Goal: Check status: Check status

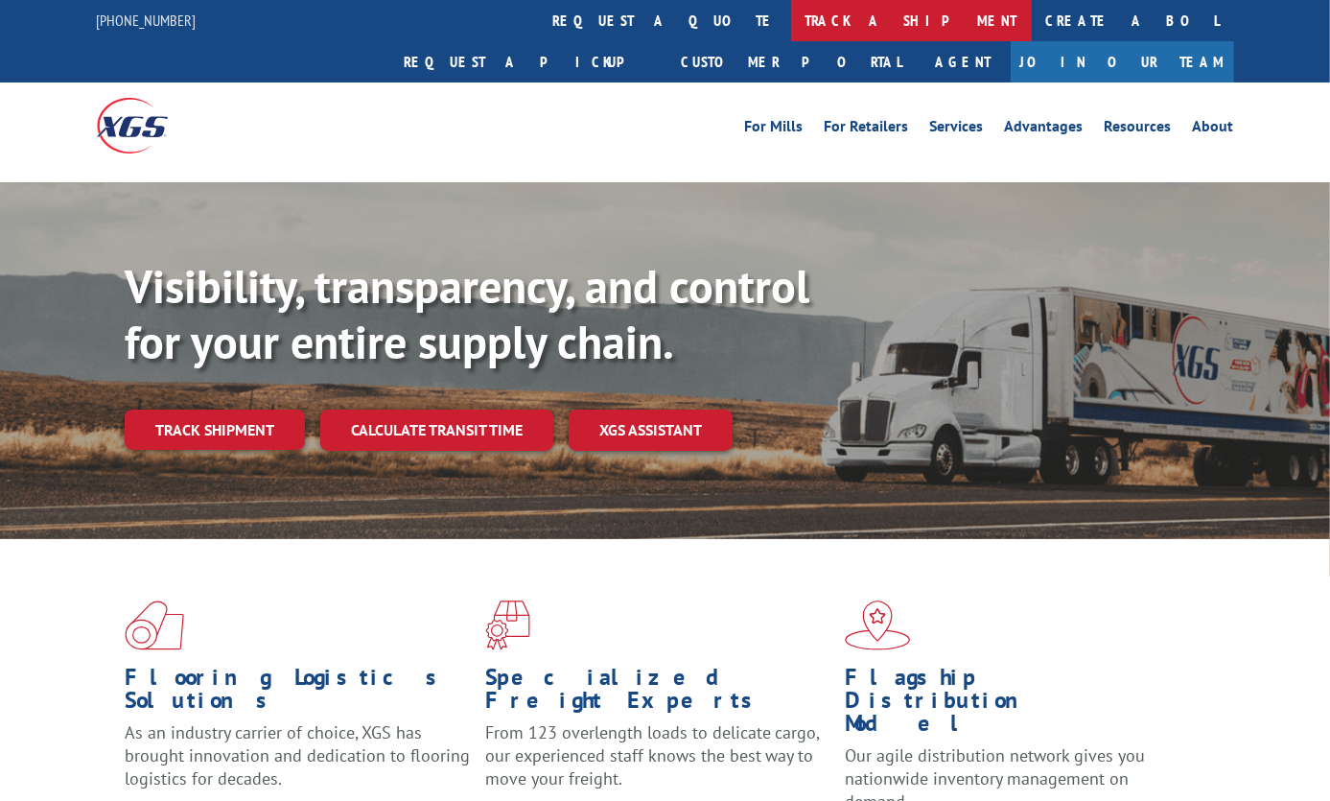
click at [791, 21] on link "track a shipment" at bounding box center [911, 20] width 241 height 41
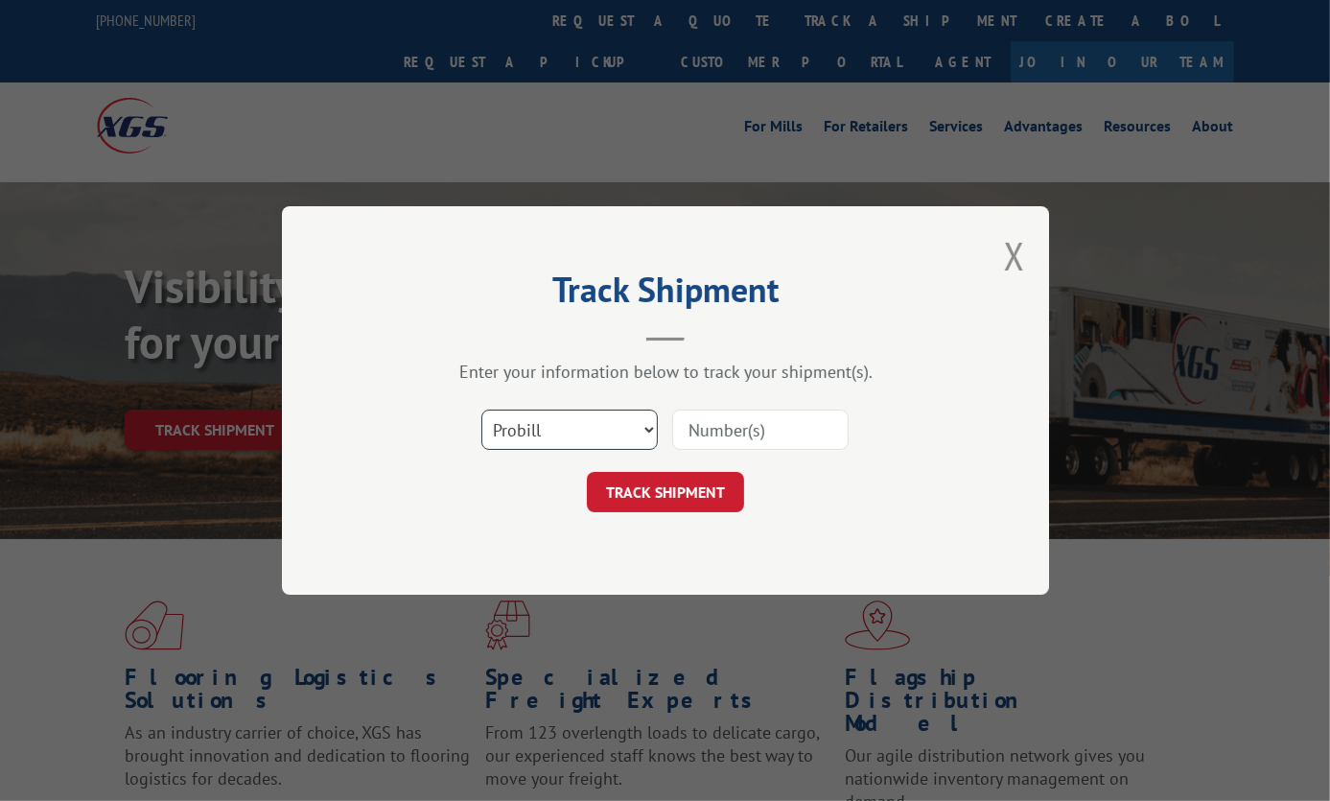
click at [579, 423] on select "Select category... Probill BOL PO" at bounding box center [569, 430] width 176 height 40
select select "bol"
click at [481, 410] on select "Select category... Probill BOL PO" at bounding box center [569, 430] width 176 height 40
drag, startPoint x: 694, startPoint y: 427, endPoint x: 695, endPoint y: 441, distance: 14.4
click at [694, 427] on input at bounding box center [760, 430] width 176 height 40
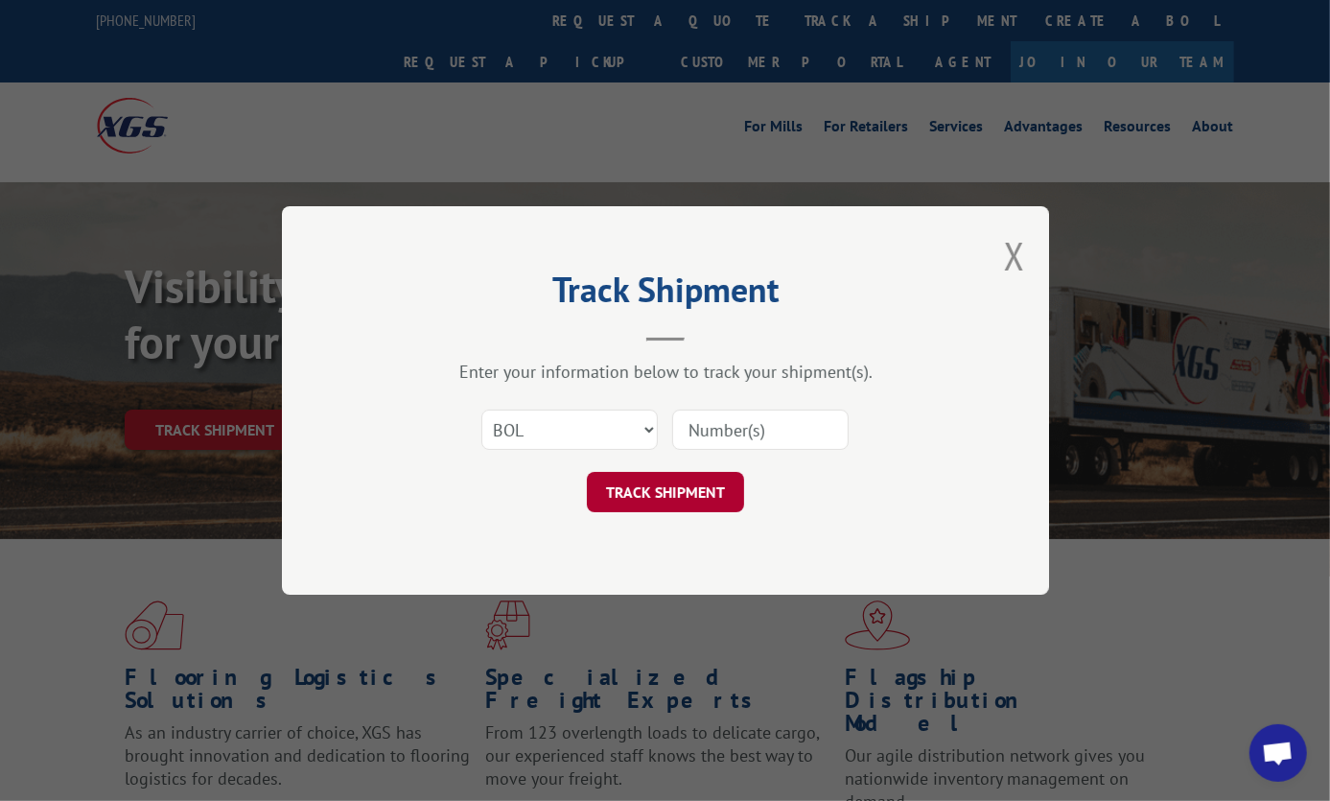
paste input "7002390"
type input "7002390"
click at [676, 491] on button "TRACK SHIPMENT" at bounding box center [665, 492] width 157 height 40
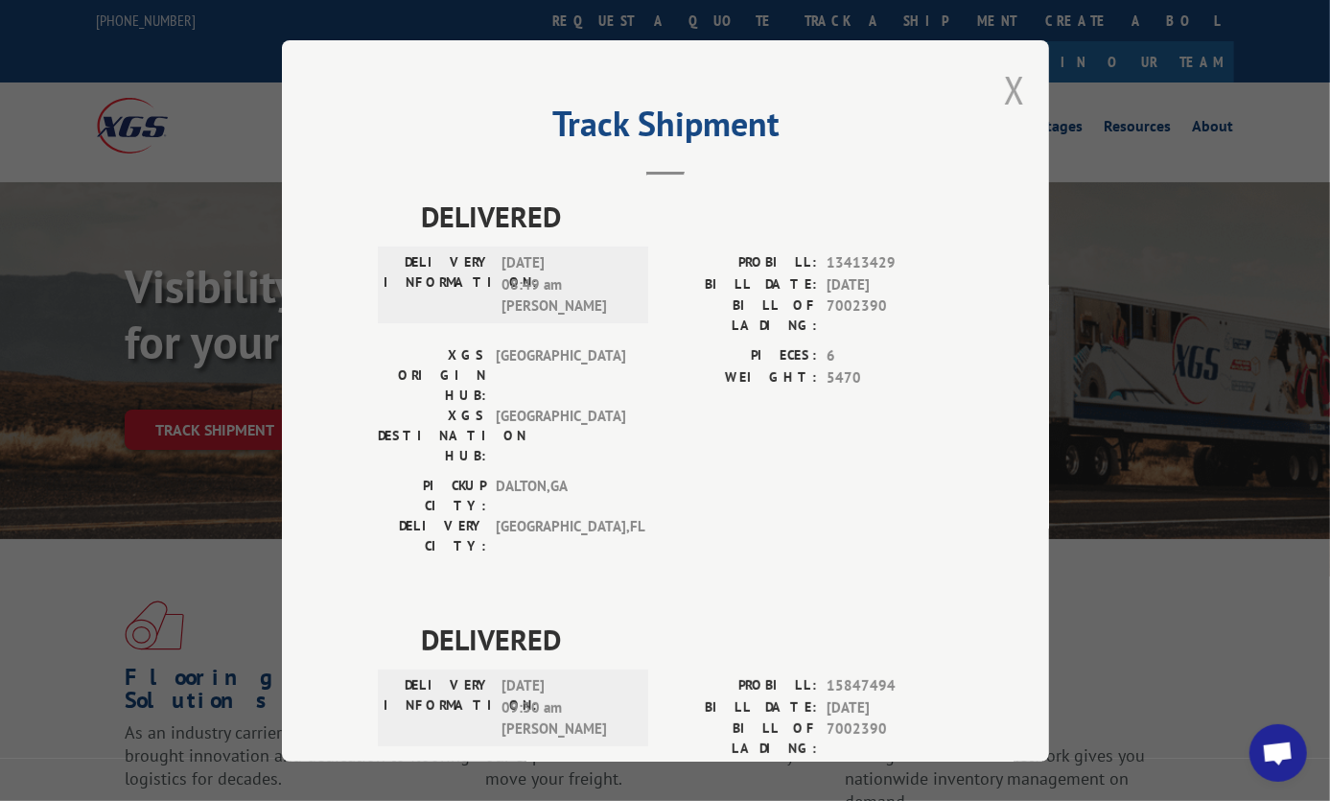
click at [1014, 86] on button "Close modal" at bounding box center [1014, 89] width 21 height 51
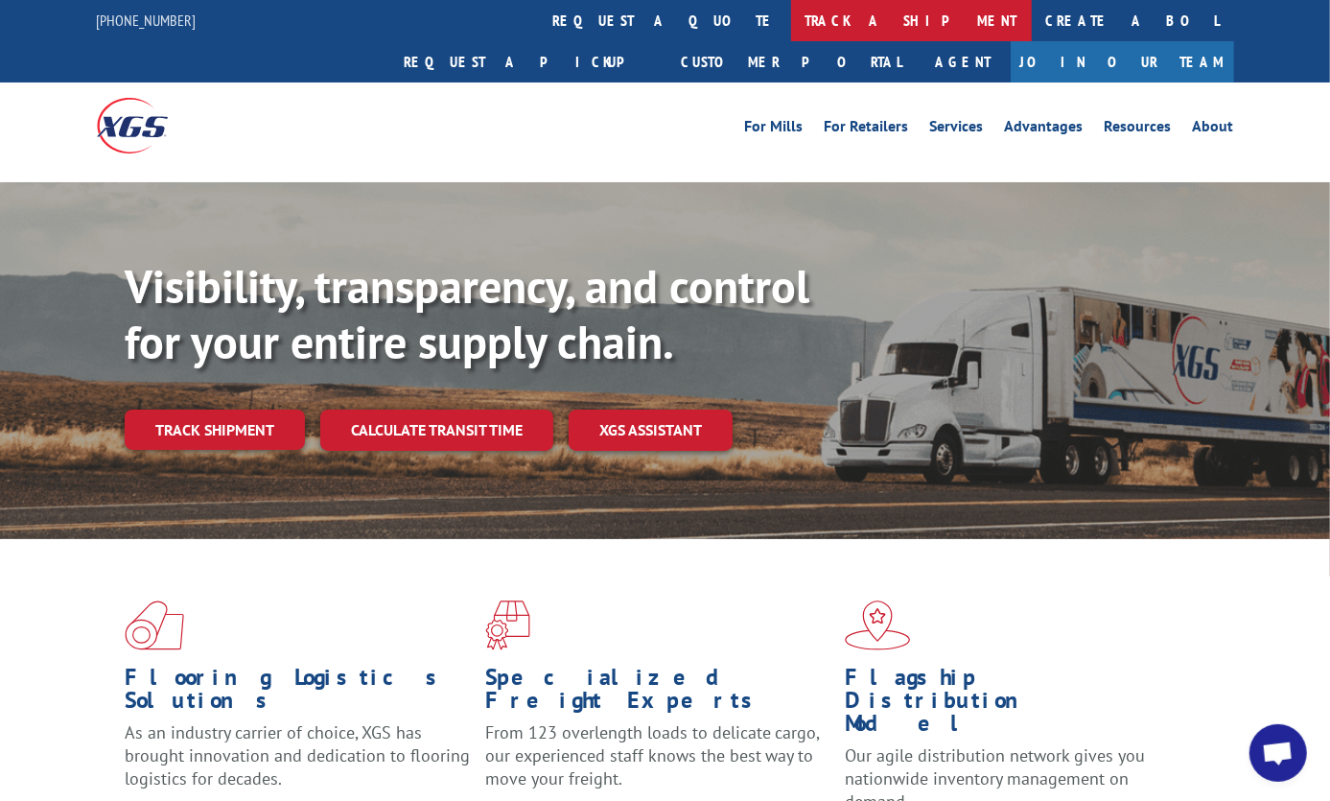
click at [791, 28] on link "track a shipment" at bounding box center [911, 20] width 241 height 41
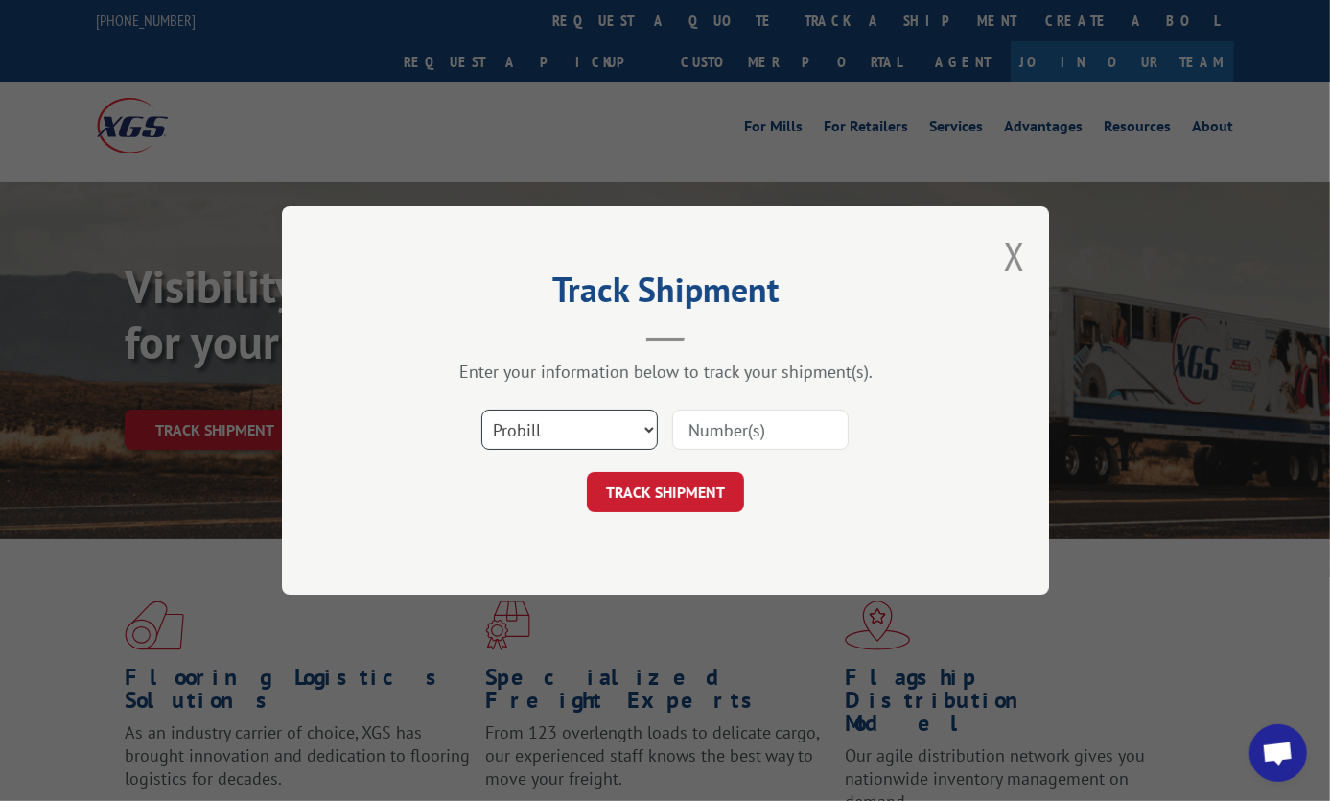
drag, startPoint x: 645, startPoint y: 419, endPoint x: 627, endPoint y: 444, distance: 30.9
click at [645, 419] on select "Select category... Probill BOL PO" at bounding box center [569, 430] width 176 height 40
select select "po"
click at [481, 410] on select "Select category... Probill BOL PO" at bounding box center [569, 430] width 176 height 40
drag, startPoint x: 757, startPoint y: 424, endPoint x: 742, endPoint y: 448, distance: 28.0
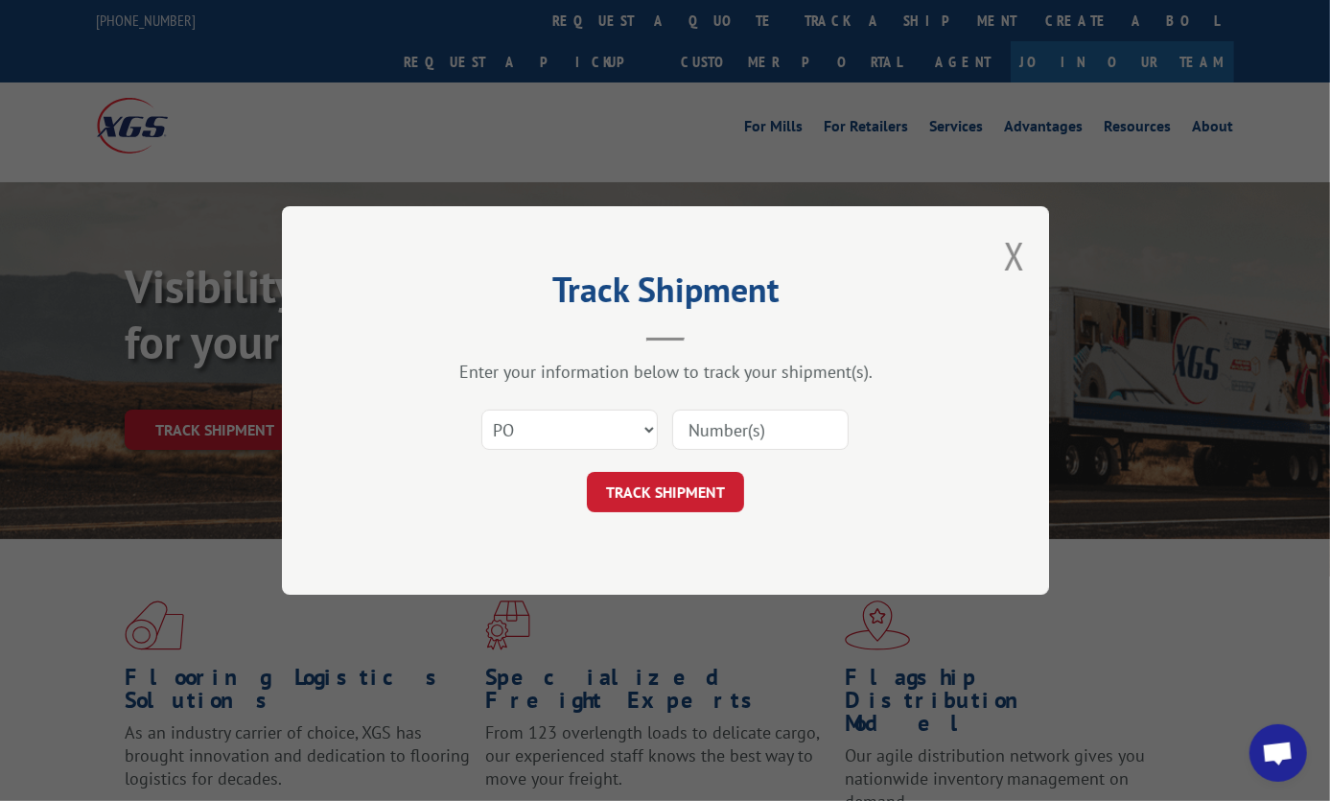
click at [757, 424] on input at bounding box center [760, 430] width 176 height 40
paste input "ENG89043REP"
type input "ENG89043REP"
click at [662, 495] on button "TRACK SHIPMENT" at bounding box center [665, 492] width 157 height 40
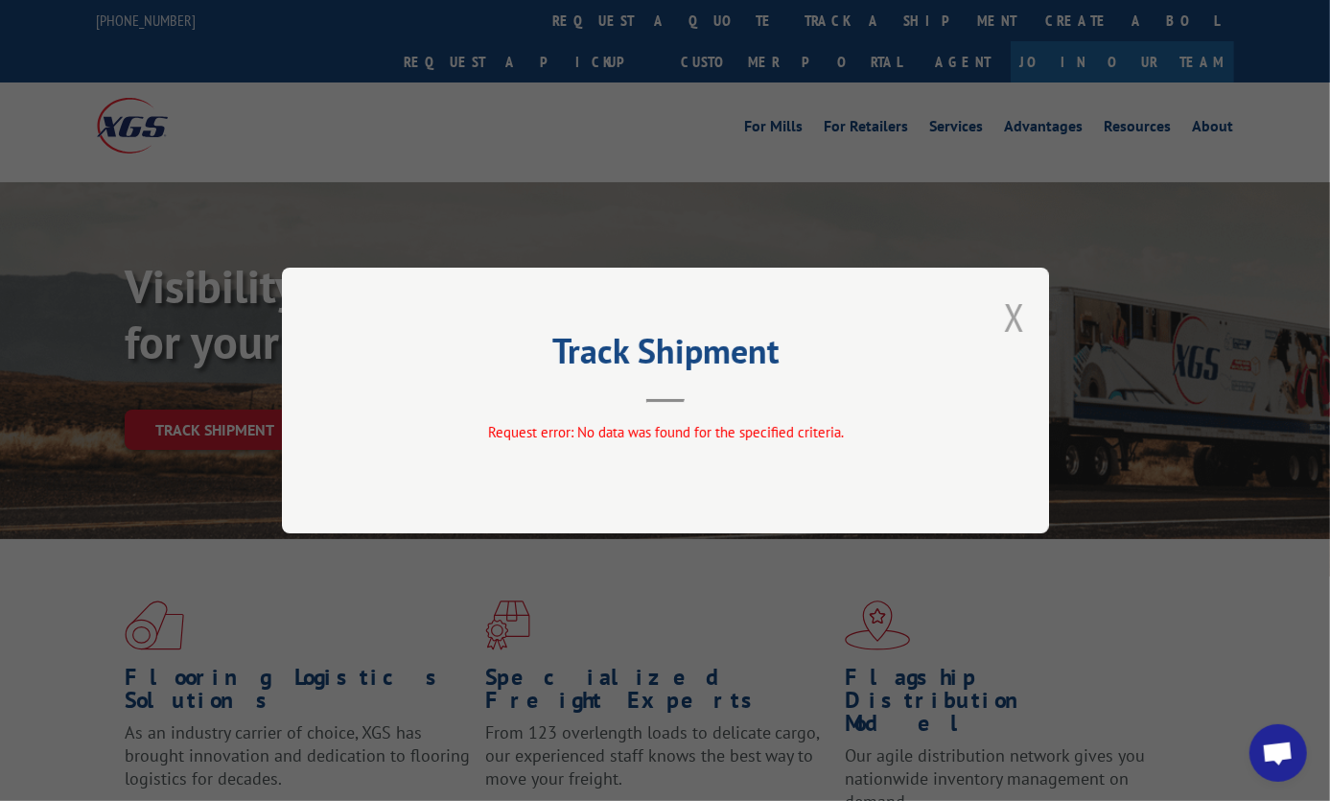
click at [1021, 322] on button "Close modal" at bounding box center [1014, 317] width 21 height 51
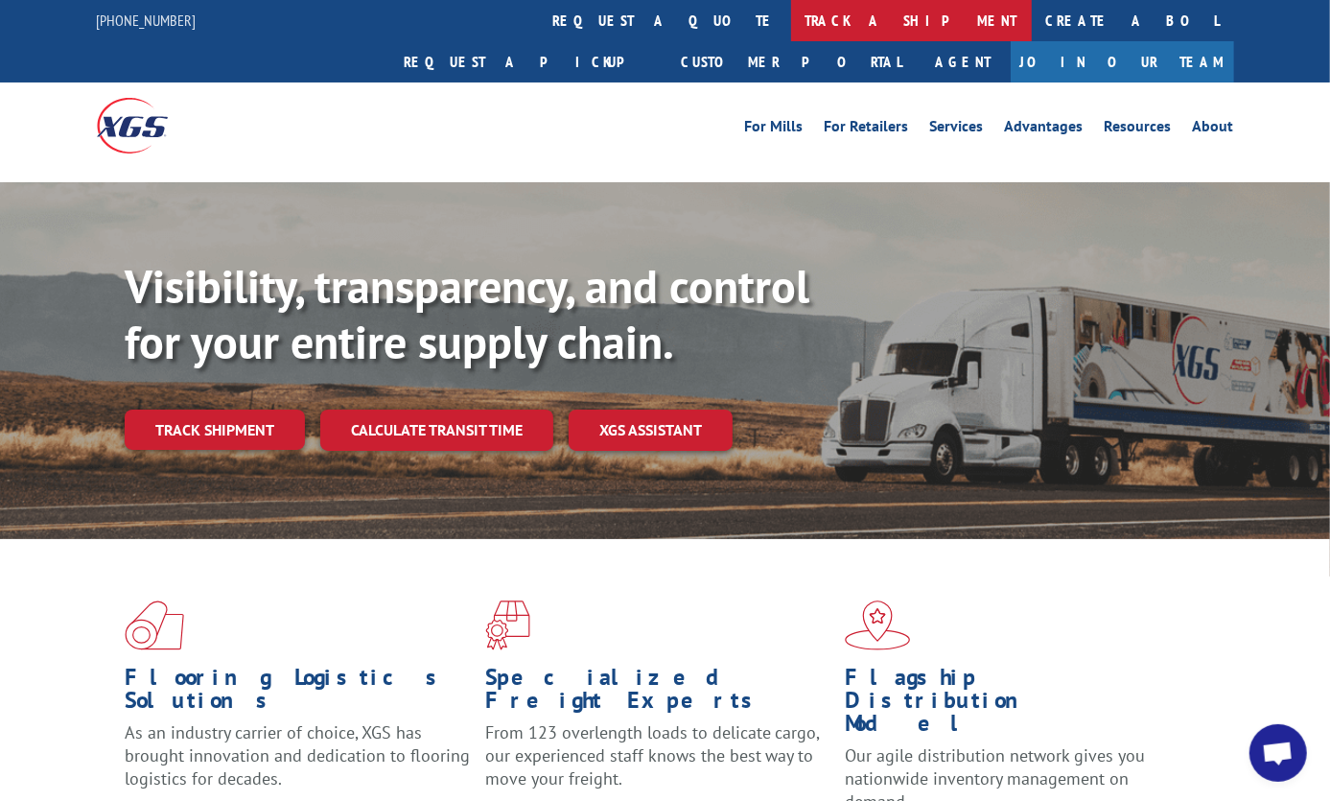
click at [791, 22] on link "track a shipment" at bounding box center [911, 20] width 241 height 41
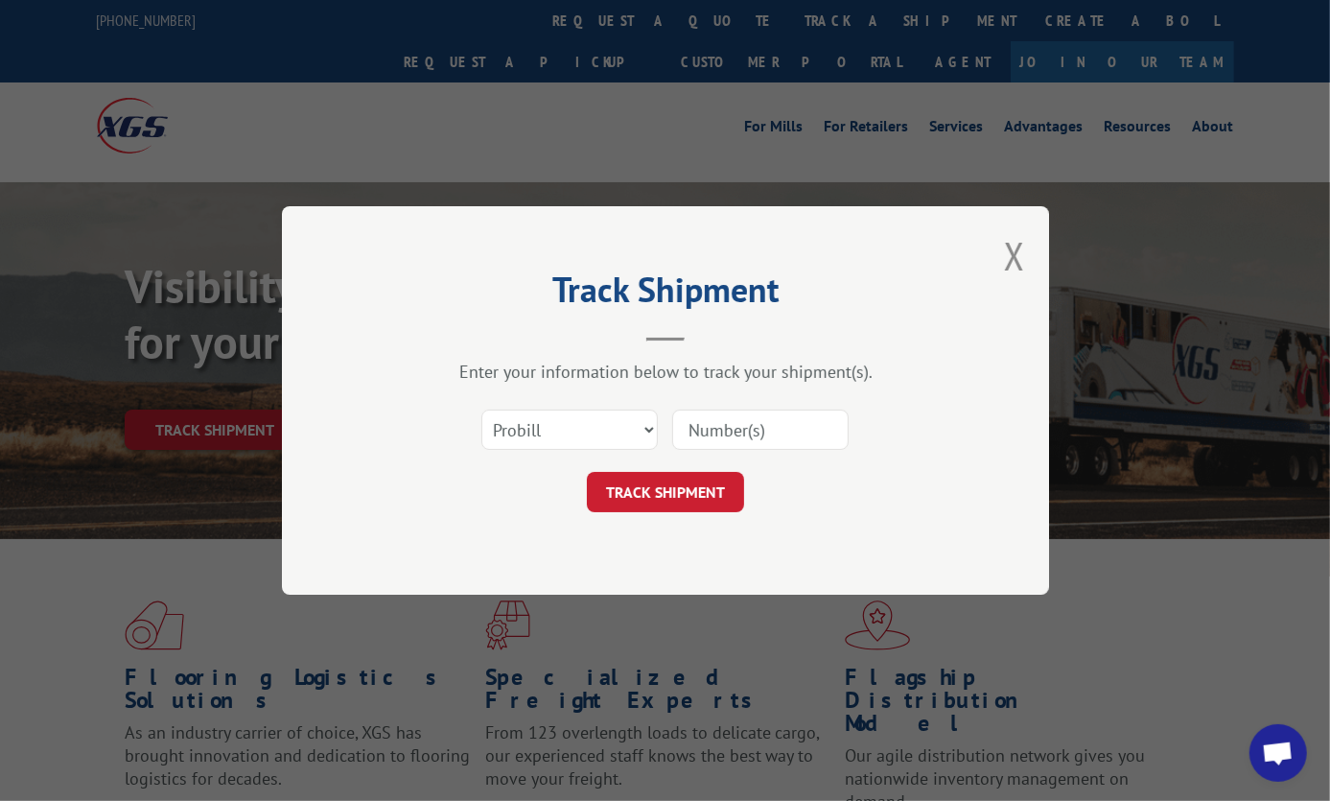
click at [603, 408] on div "Select category... Probill BOL PO" at bounding box center [569, 430] width 175 height 44
click at [743, 423] on input at bounding box center [760, 430] width 176 height 40
paste input "17230572"
type input "17230572"
click at [693, 492] on button "TRACK SHIPMENT" at bounding box center [665, 492] width 157 height 40
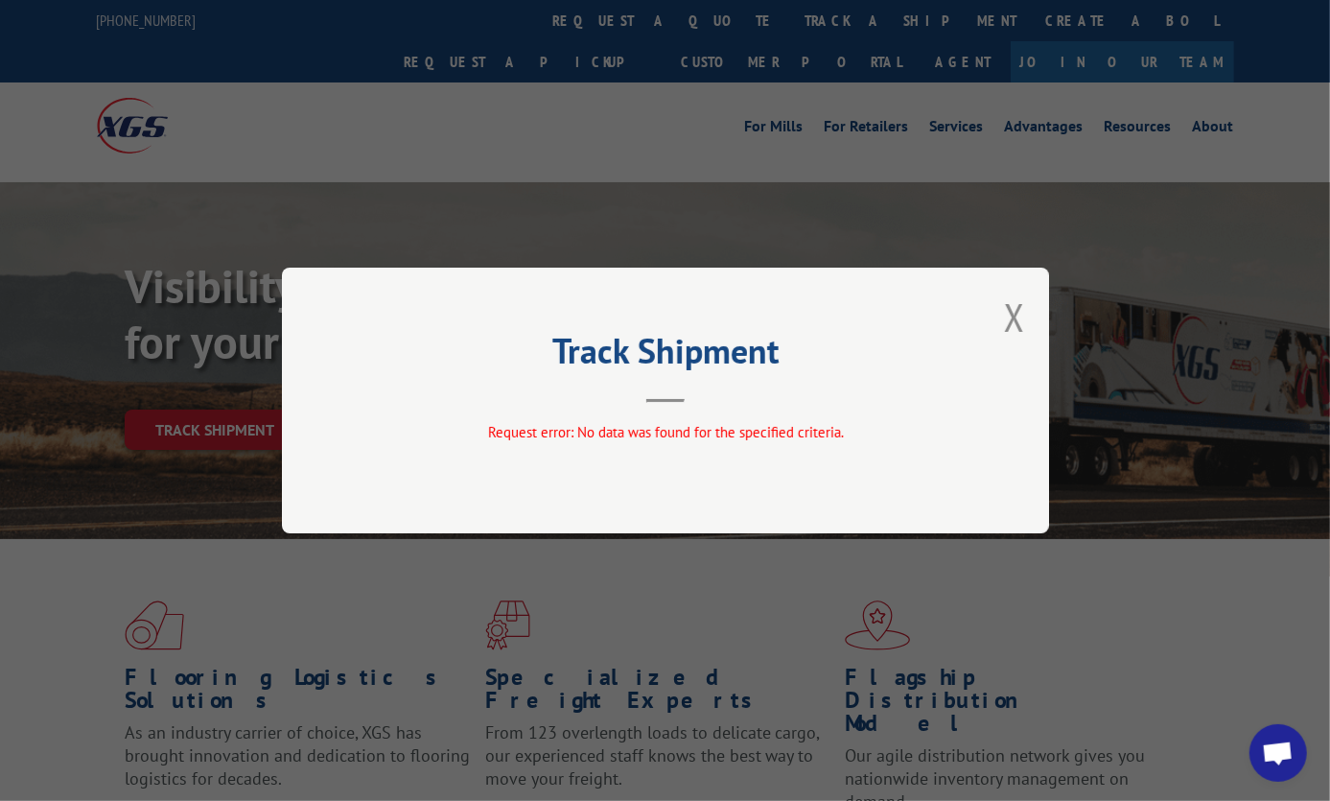
click at [1011, 324] on button "Close modal" at bounding box center [1014, 317] width 21 height 51
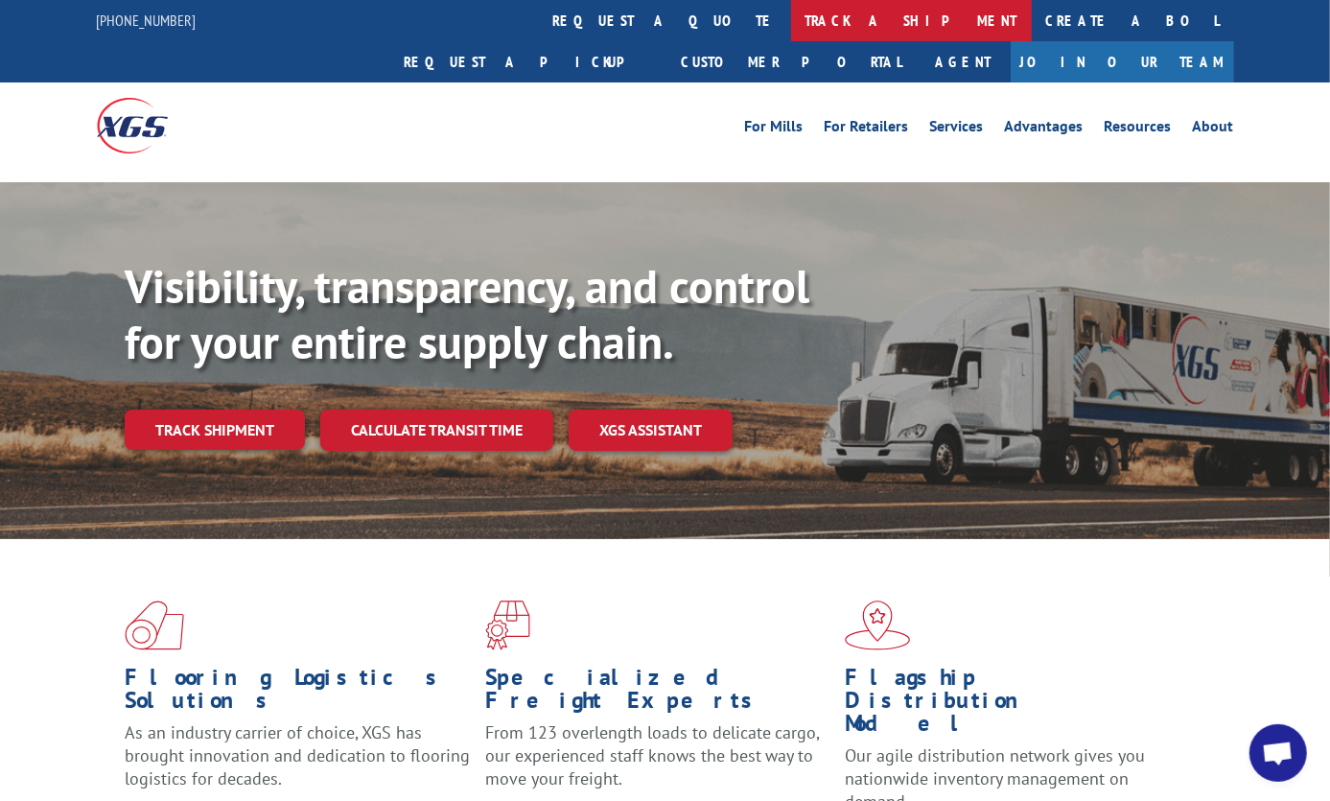
click at [791, 19] on link "track a shipment" at bounding box center [911, 20] width 241 height 41
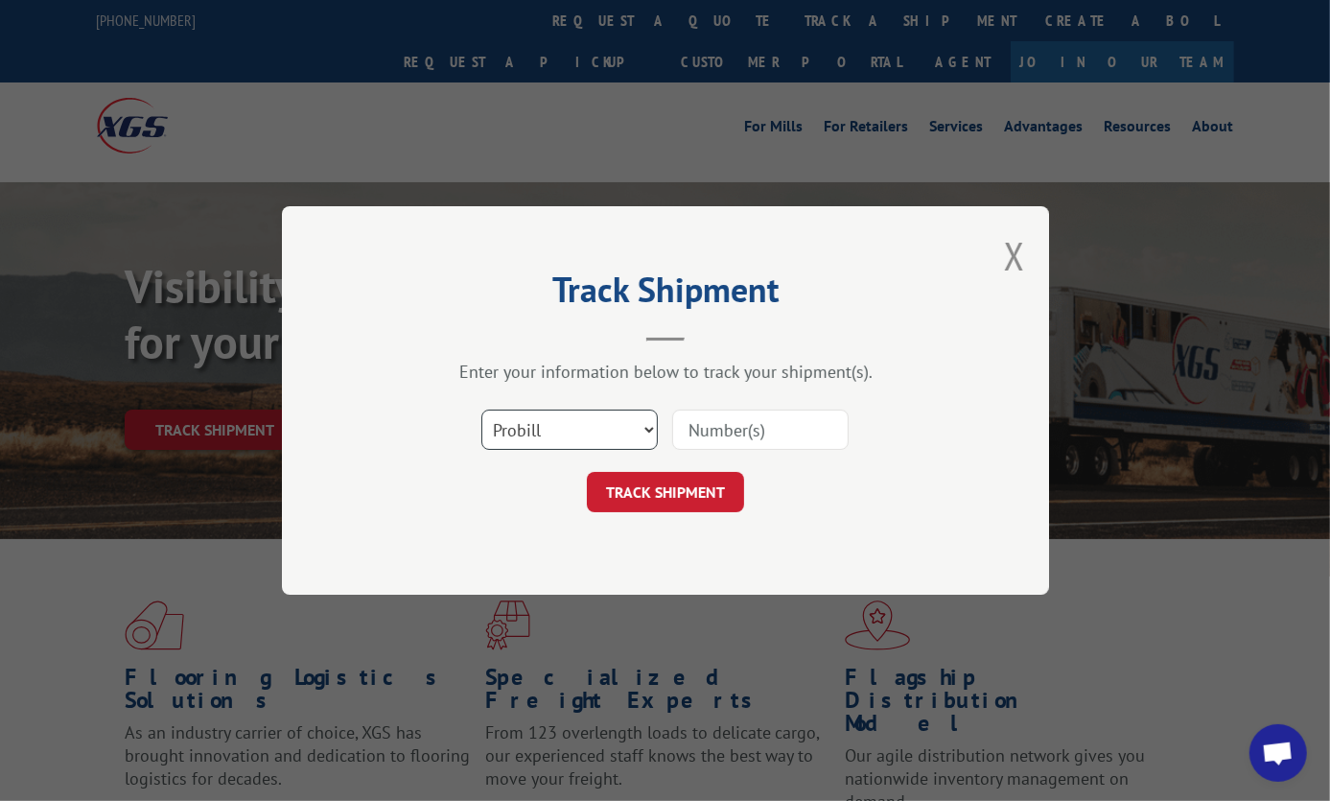
click at [627, 430] on select "Select category... Probill BOL PO" at bounding box center [569, 430] width 176 height 40
drag, startPoint x: 748, startPoint y: 420, endPoint x: 743, endPoint y: 448, distance: 28.2
click at [748, 420] on input at bounding box center [760, 430] width 176 height 40
paste input "17230572"
type input "17230572"
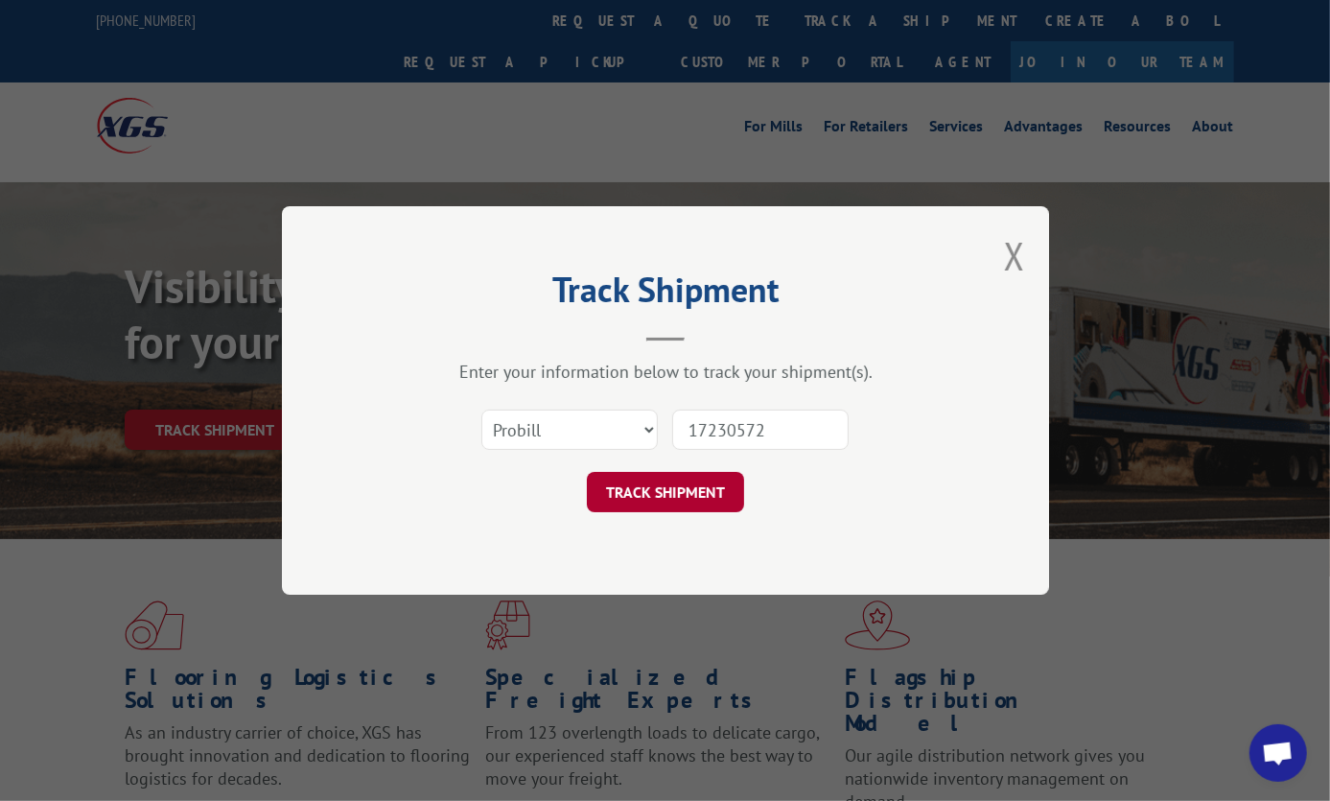
click at [693, 493] on button "TRACK SHIPMENT" at bounding box center [665, 492] width 157 height 40
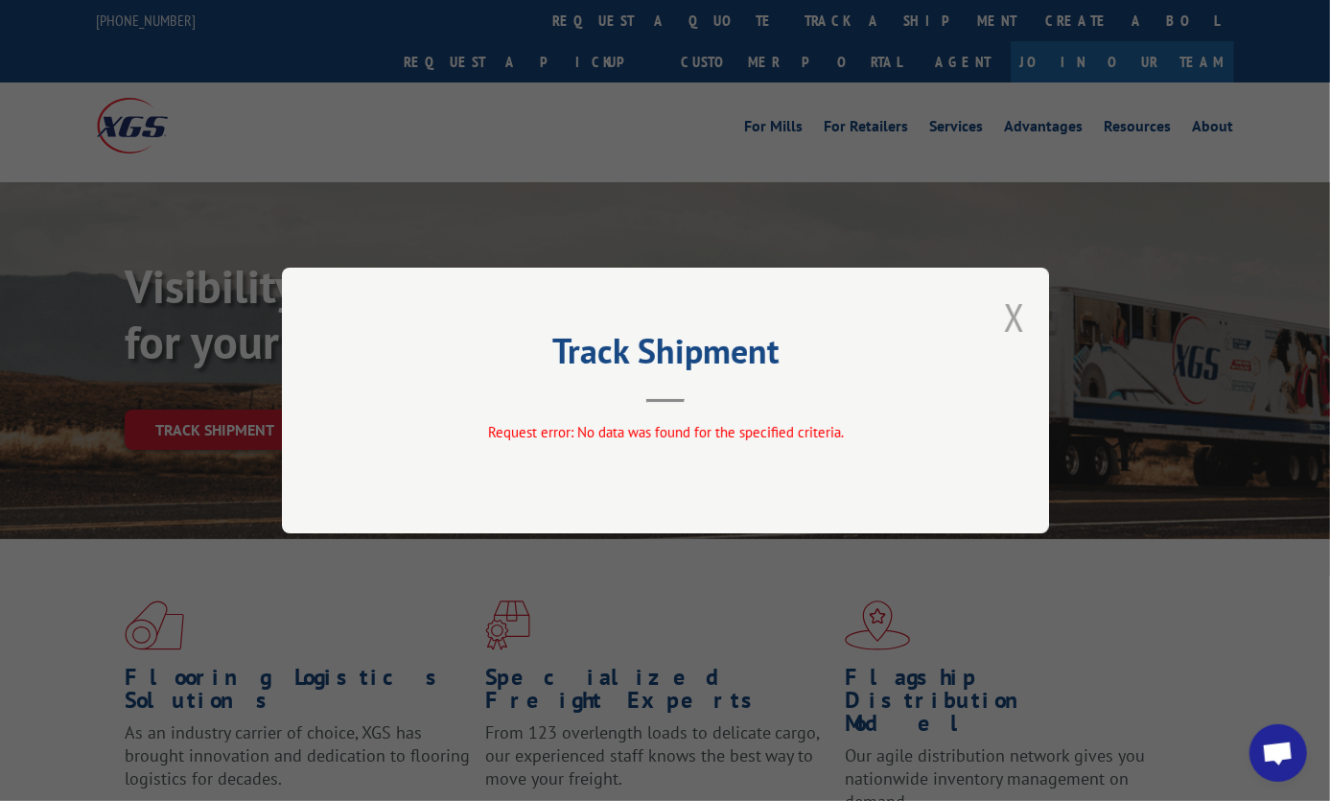
click at [1017, 324] on button "Close modal" at bounding box center [1014, 317] width 21 height 51
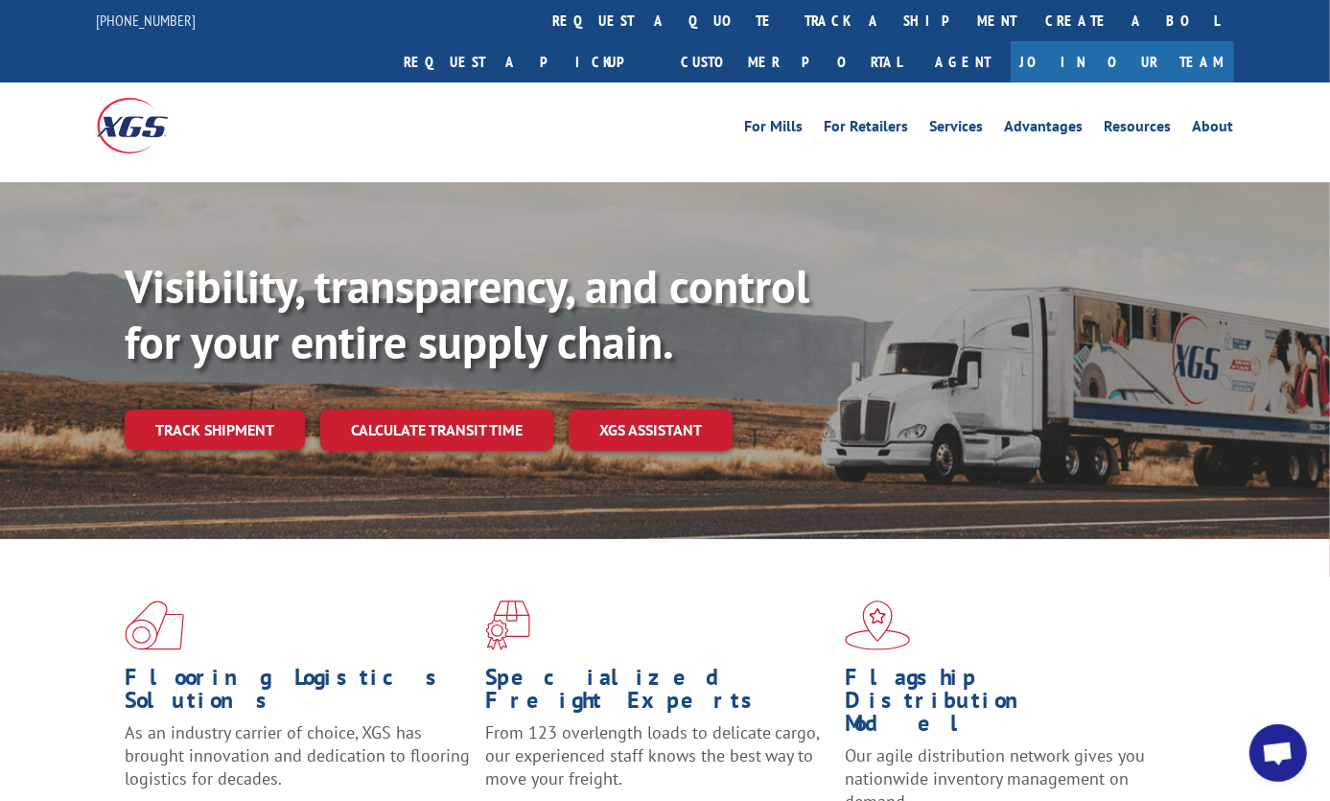
click at [585, 82] on div "For Mills For Retailers Services Advantages Resources About For Mills For Retai…" at bounding box center [665, 124] width 1137 height 85
click at [791, 25] on link "track a shipment" at bounding box center [911, 20] width 241 height 41
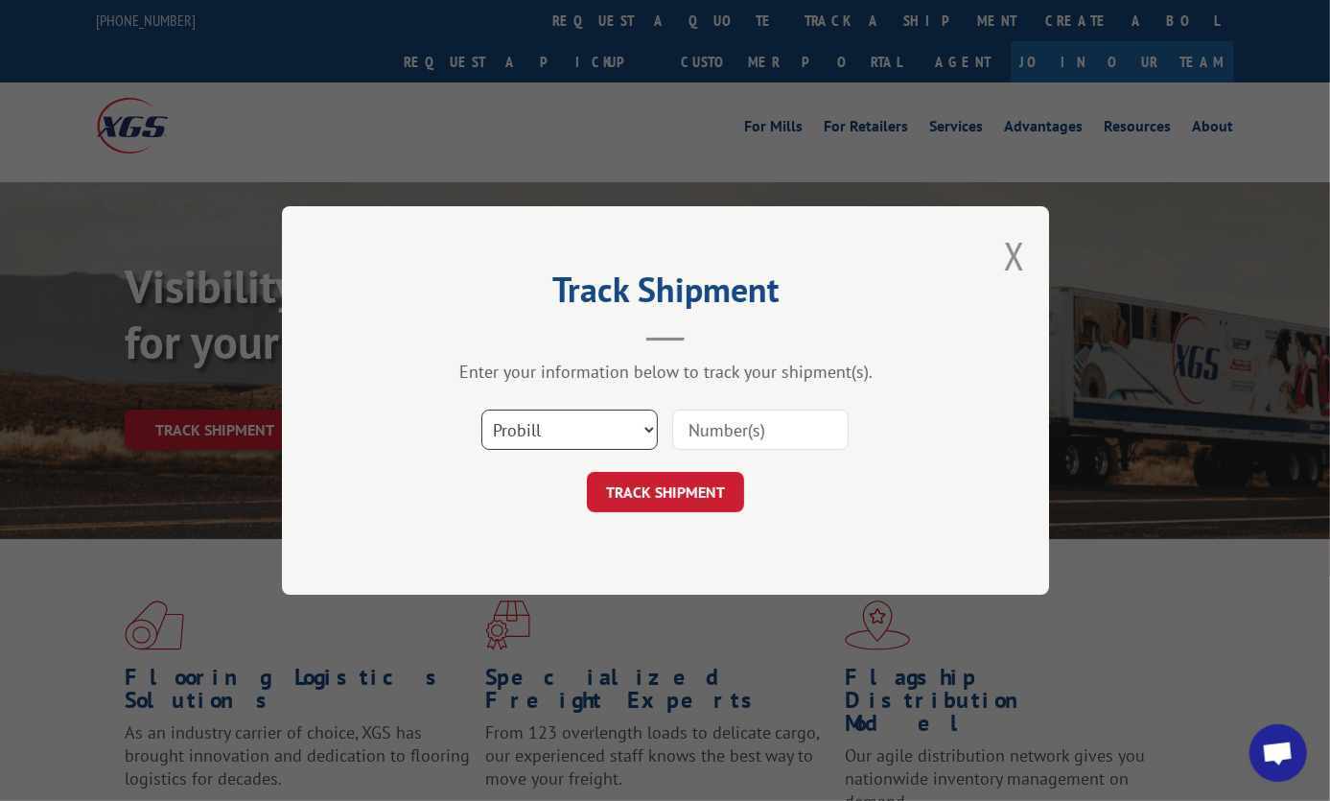
click at [591, 431] on select "Select category... Probill BOL PO" at bounding box center [569, 430] width 176 height 40
select select "po"
click at [481, 410] on select "Select category... Probill BOL PO" at bounding box center [569, 430] width 176 height 40
click at [729, 418] on input at bounding box center [760, 430] width 176 height 40
paste input "ENG89043REP"
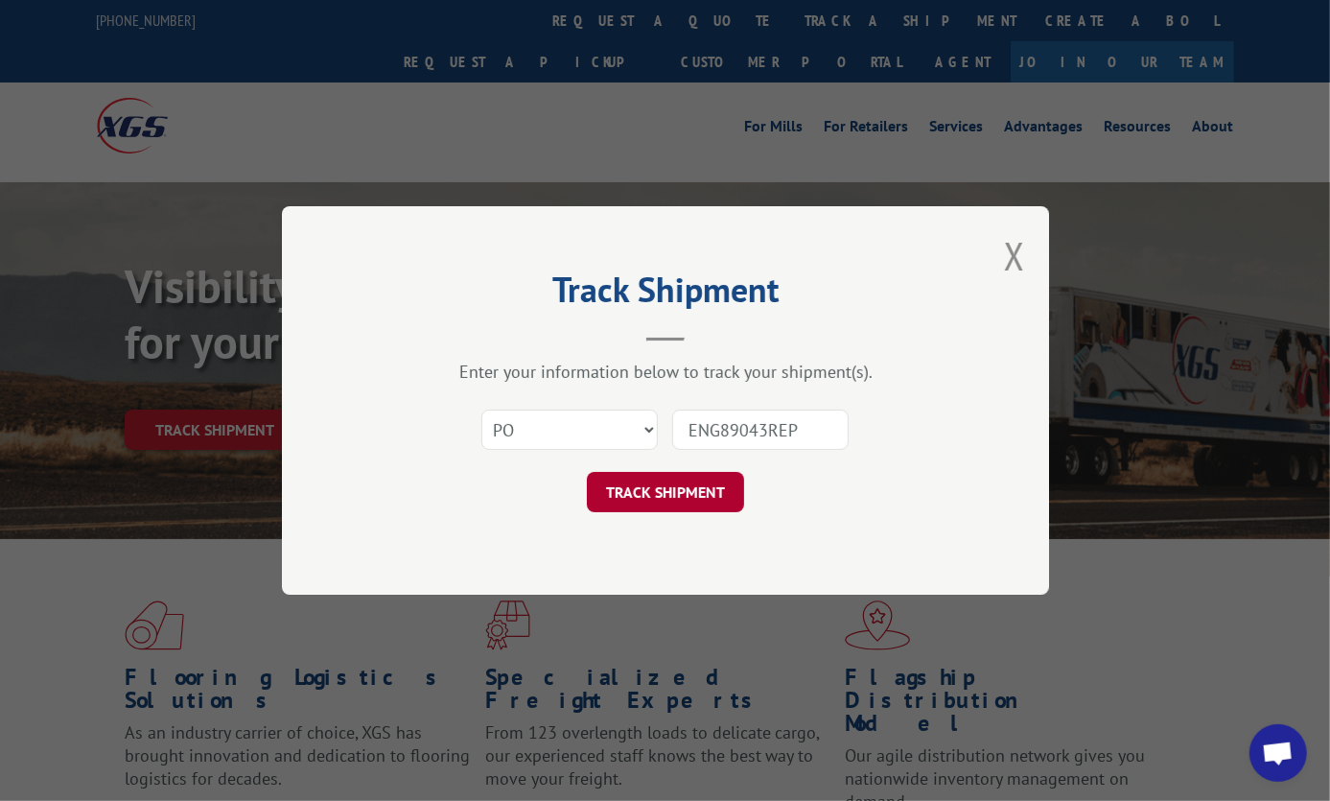
type input "ENG89043REP"
click at [662, 493] on button "TRACK SHIPMENT" at bounding box center [665, 492] width 157 height 40
